Goal: Task Accomplishment & Management: Manage account settings

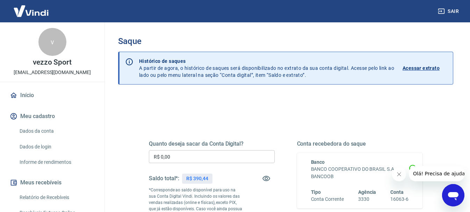
click at [26, 96] on link "Início" at bounding box center [52, 95] width 88 height 15
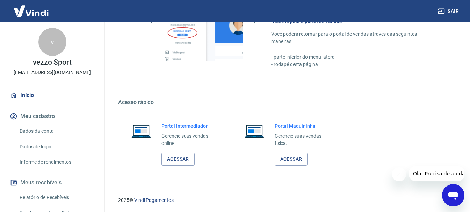
scroll to position [413, 0]
click at [191, 159] on link "Acessar" at bounding box center [178, 158] width 33 height 13
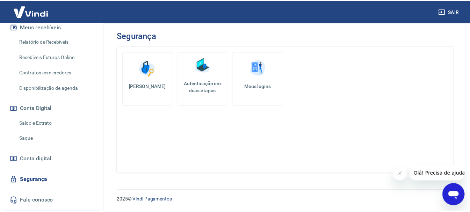
scroll to position [175, 0]
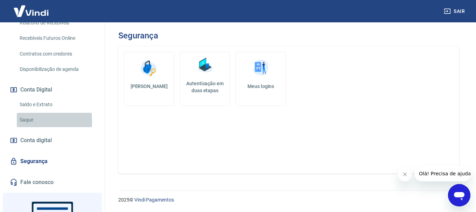
click at [22, 121] on link "Saque" at bounding box center [56, 120] width 79 height 14
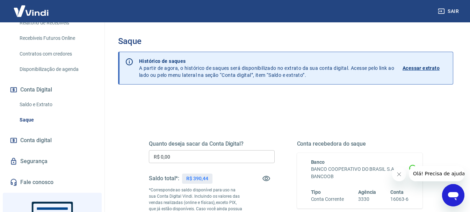
click at [174, 161] on input "R$ 0,00" at bounding box center [212, 156] width 126 height 13
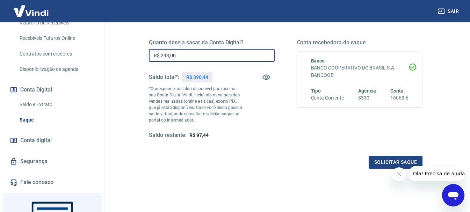
scroll to position [105, 0]
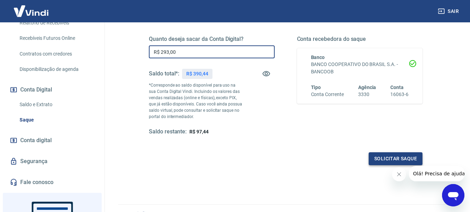
type input "R$ 293,00"
click at [378, 157] on button "Solicitar saque" at bounding box center [396, 158] width 54 height 13
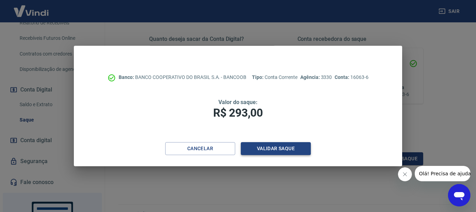
click at [277, 149] on button "Validar saque" at bounding box center [276, 148] width 70 height 13
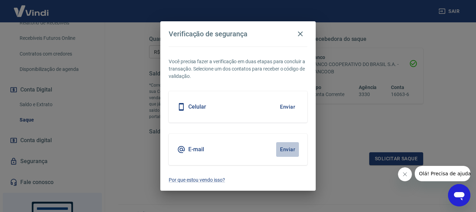
click at [286, 148] on button "Enviar" at bounding box center [287, 149] width 23 height 15
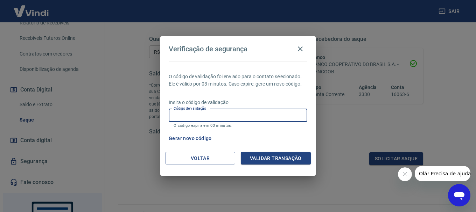
paste input "718358"
type input "718358"
click at [247, 162] on button "Validar transação" at bounding box center [276, 158] width 70 height 13
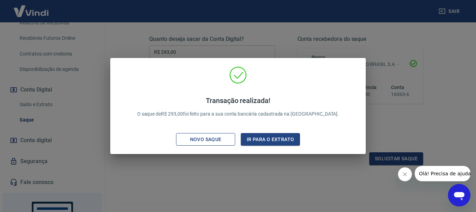
click at [200, 143] on div "Novo saque" at bounding box center [206, 139] width 48 height 9
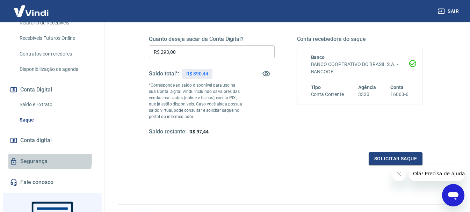
click at [37, 160] on link "Segurança" at bounding box center [52, 161] width 88 height 15
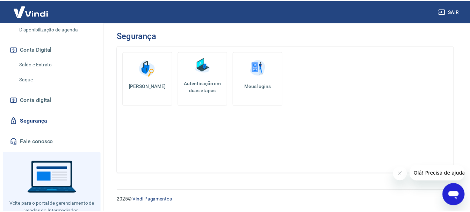
scroll to position [203, 0]
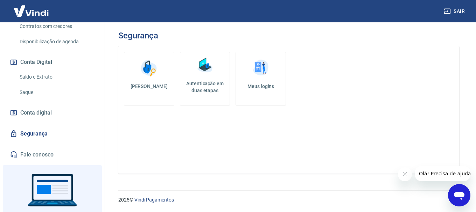
click at [43, 76] on link "Saldo e Extrato" at bounding box center [56, 77] width 79 height 14
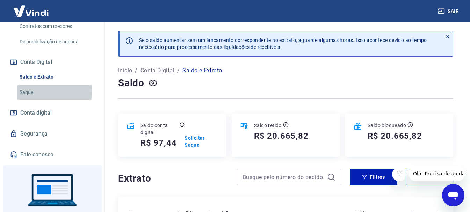
click at [24, 91] on link "Saque" at bounding box center [56, 92] width 79 height 14
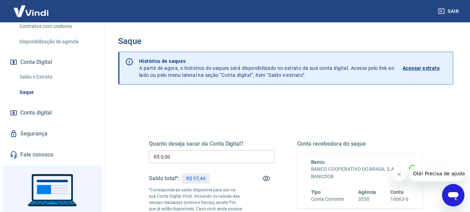
click at [453, 9] on button "Sair" at bounding box center [449, 11] width 25 height 13
